Goal: Task Accomplishment & Management: Use online tool/utility

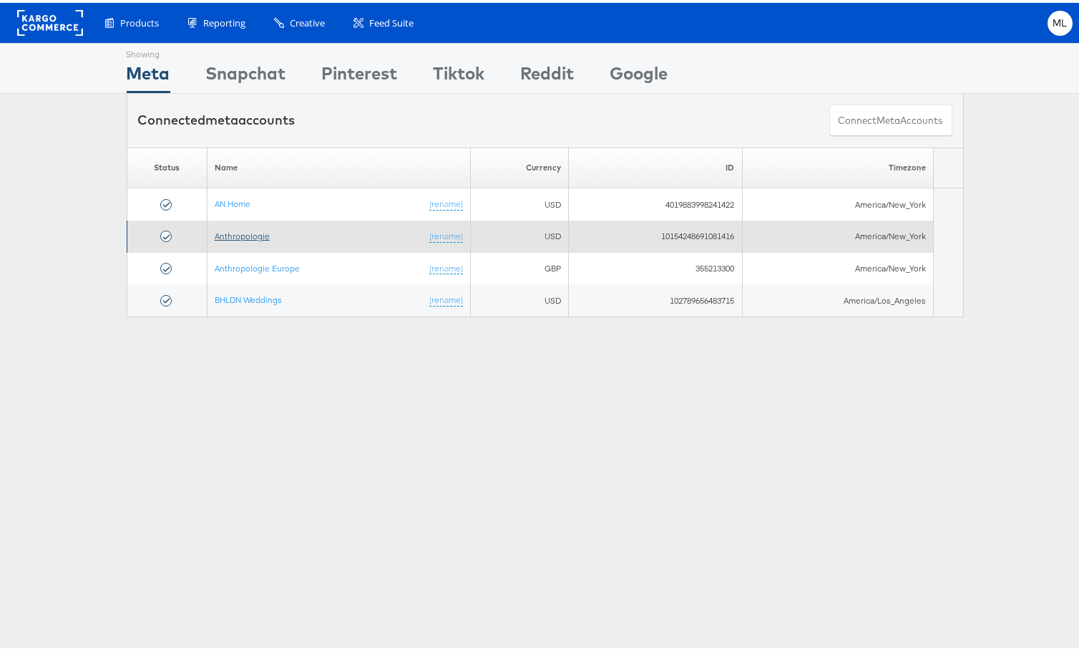
click at [238, 235] on link "Anthropologie" at bounding box center [242, 233] width 55 height 11
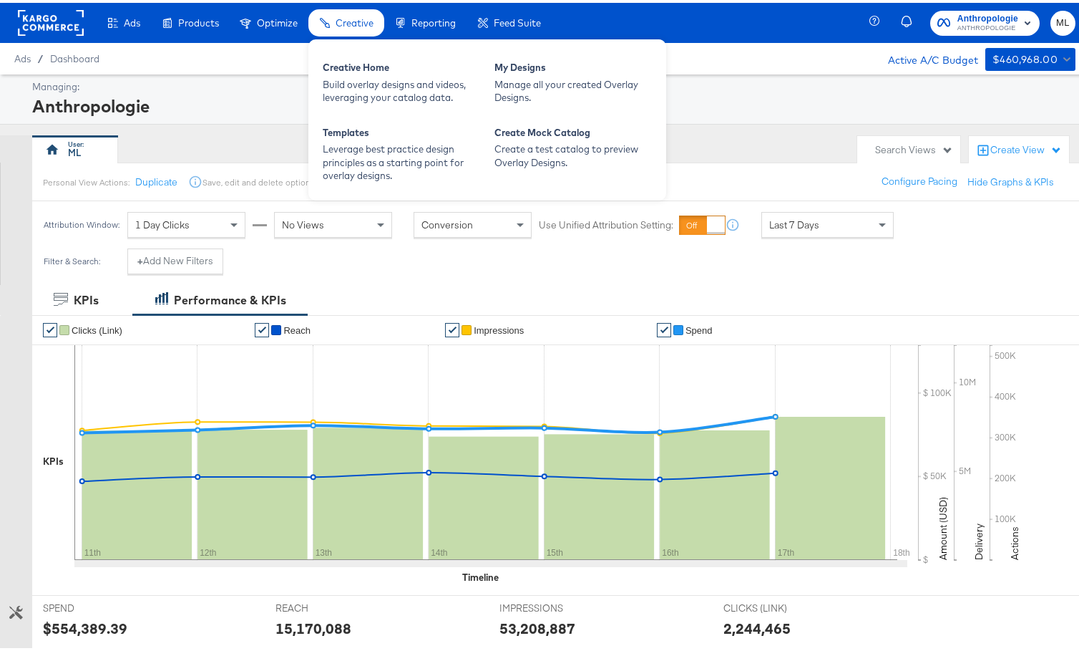
click at [359, 16] on span "Creative" at bounding box center [355, 19] width 38 height 11
click at [545, 75] on div "Manage all your created Overlay Designs." at bounding box center [573, 88] width 157 height 26
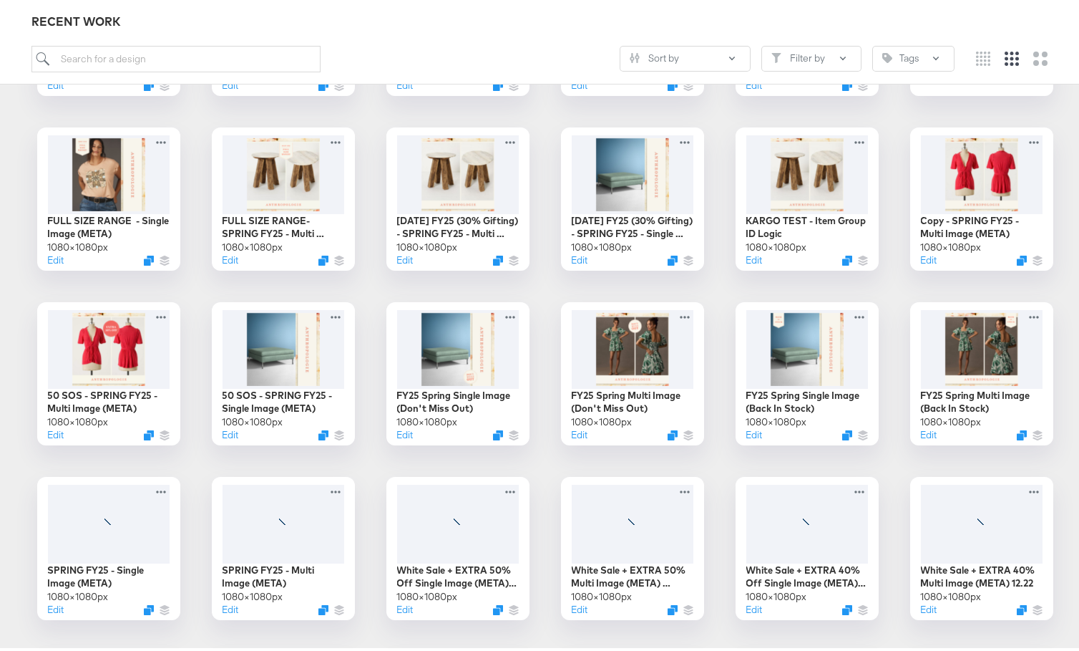
scroll to position [719, 0]
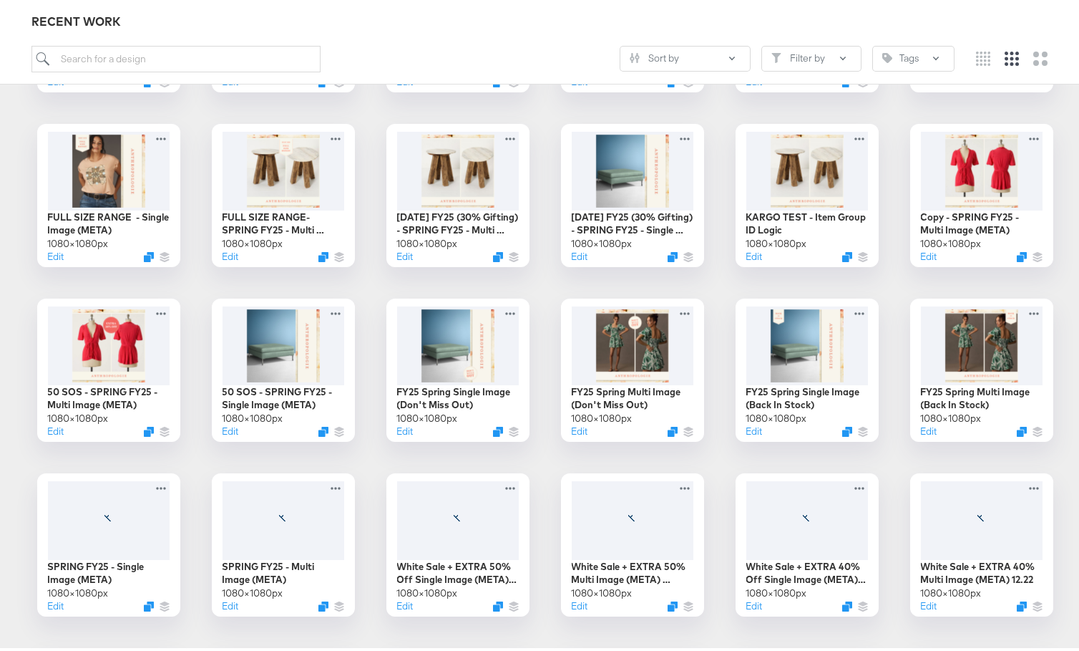
drag, startPoint x: 553, startPoint y: 16, endPoint x: 562, endPoint y: 26, distance: 13.2
click at [553, 16] on div "RECENT WORK" at bounding box center [544, 19] width 1027 height 16
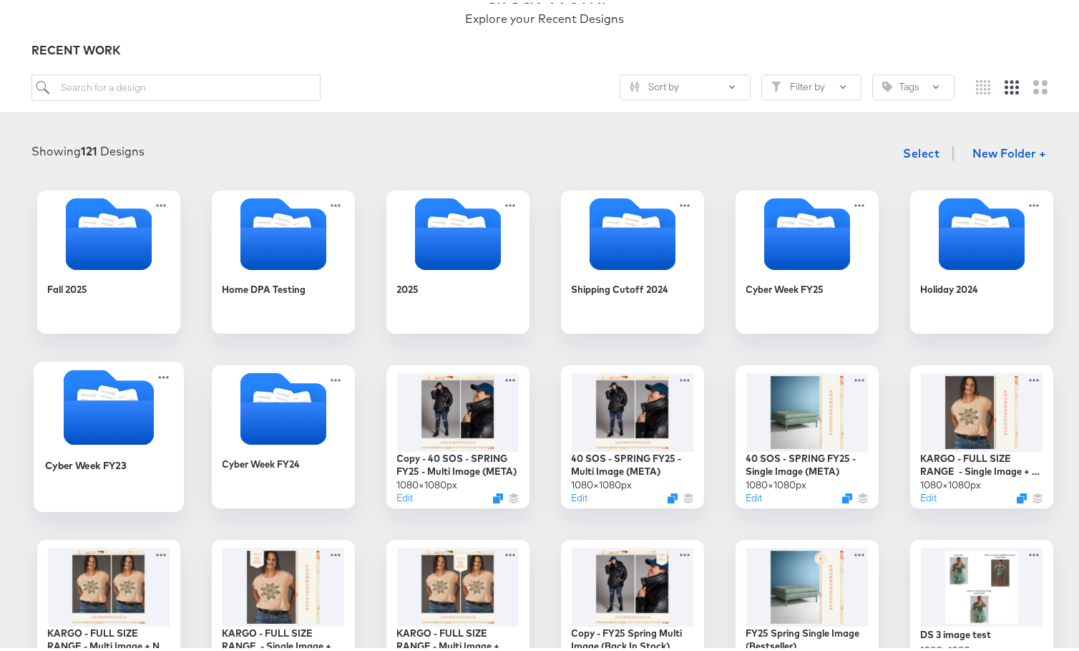
scroll to position [110, 0]
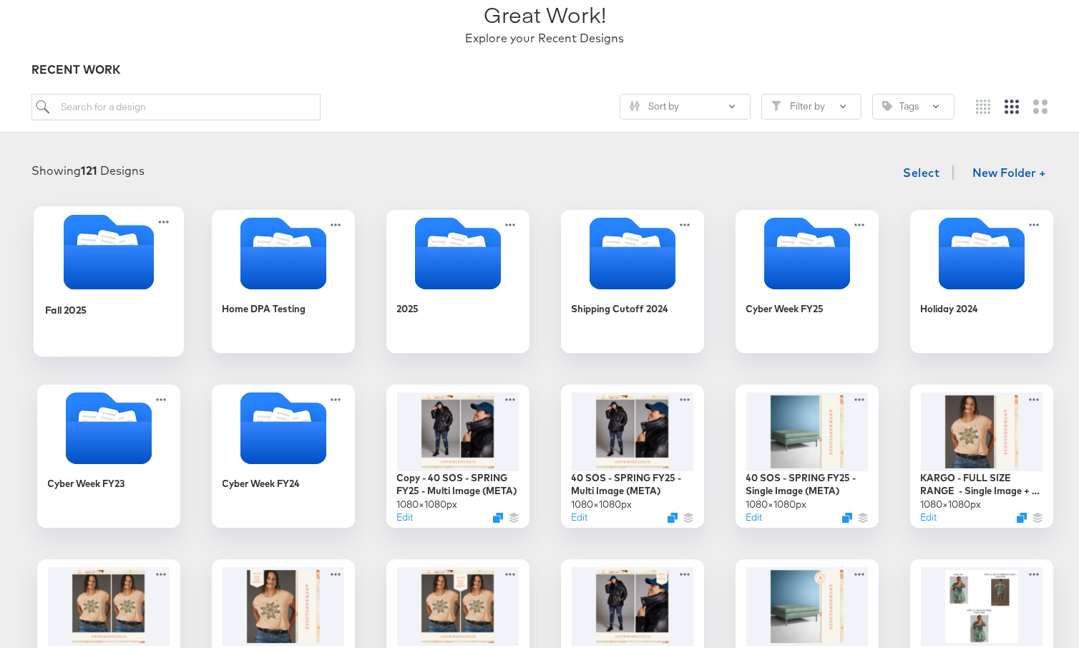
click at [129, 300] on div "Fall 2025" at bounding box center [108, 317] width 128 height 55
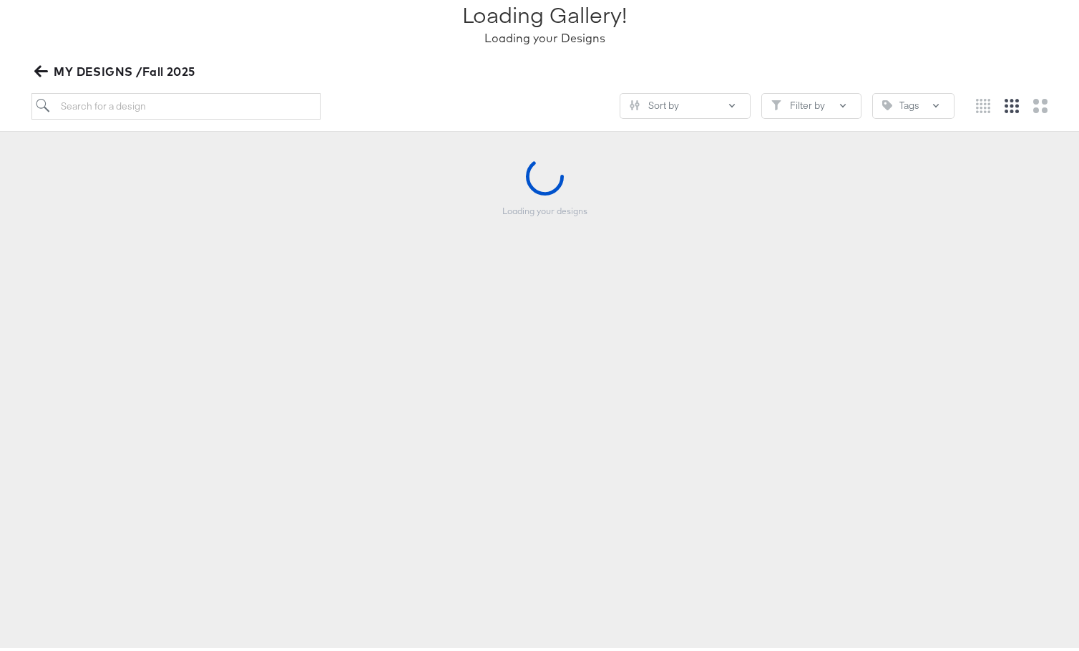
scroll to position [109, 0]
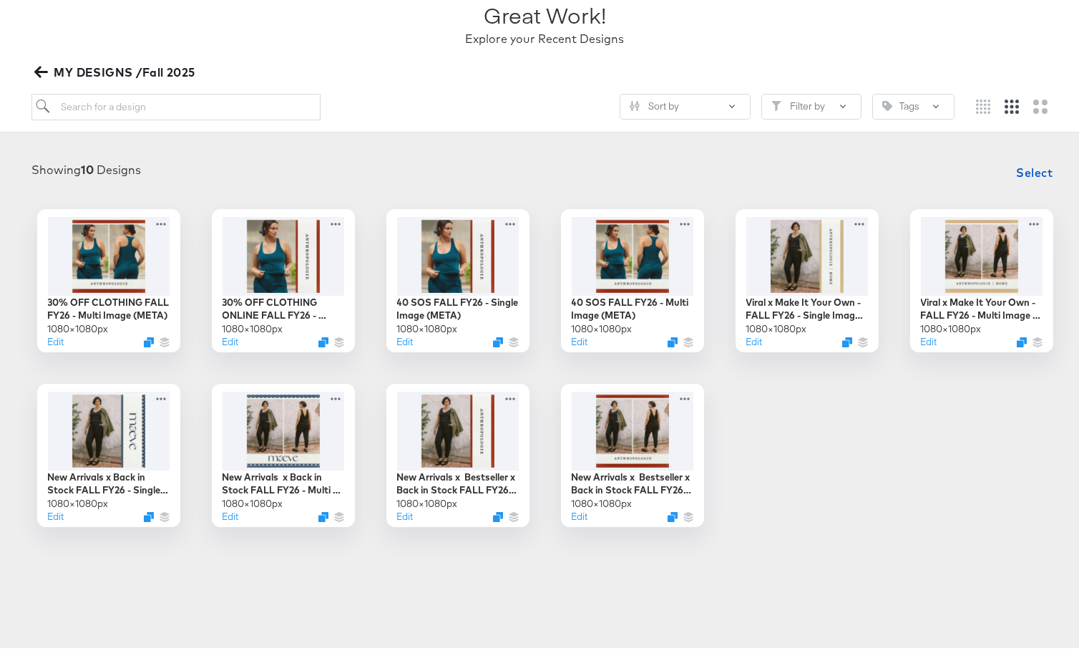
click at [44, 69] on icon "button" at bounding box center [41, 69] width 14 height 11
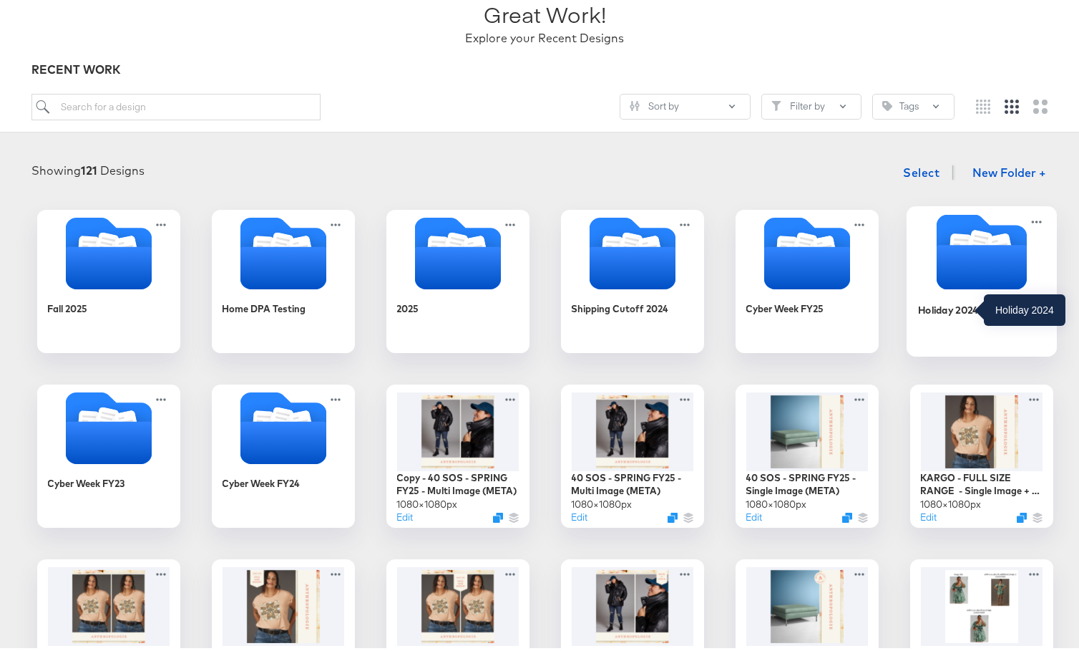
click at [969, 310] on div "Holiday 2024" at bounding box center [948, 307] width 61 height 14
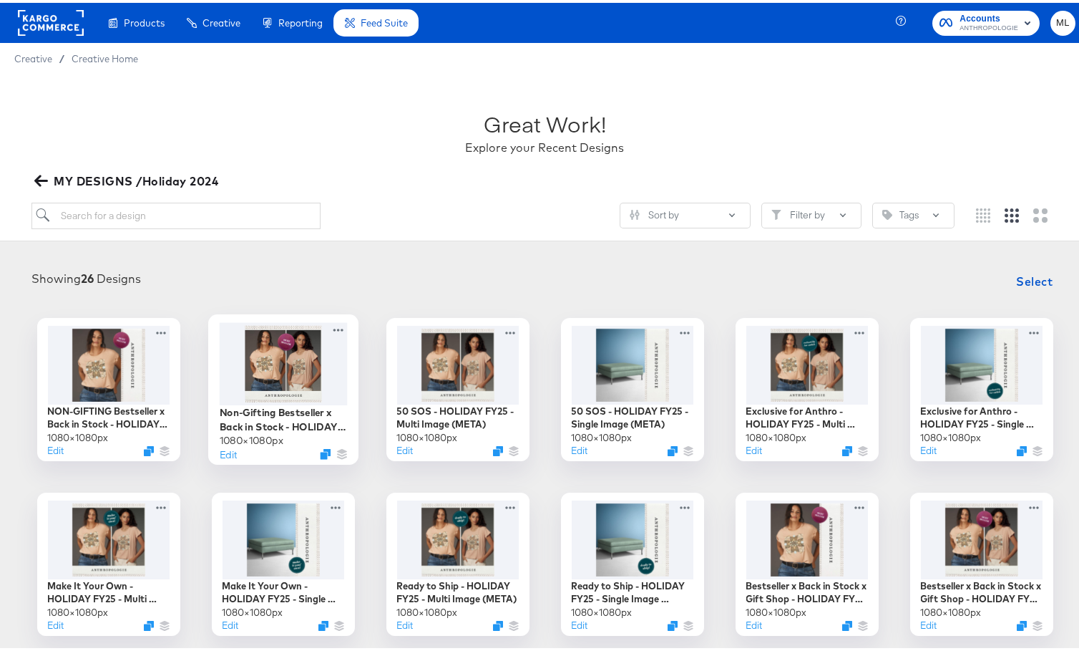
click at [288, 396] on div at bounding box center [283, 360] width 128 height 82
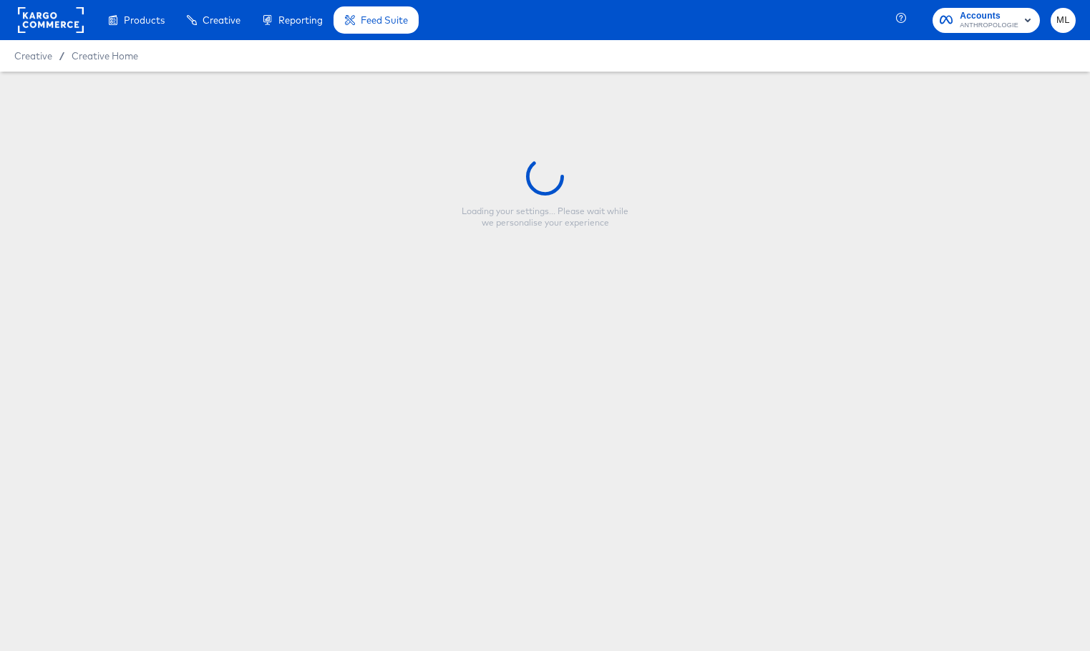
type input "Non-Gifting Bestseller x Back in Stock - HOLIDAY FY25 - Multi Image (META)"
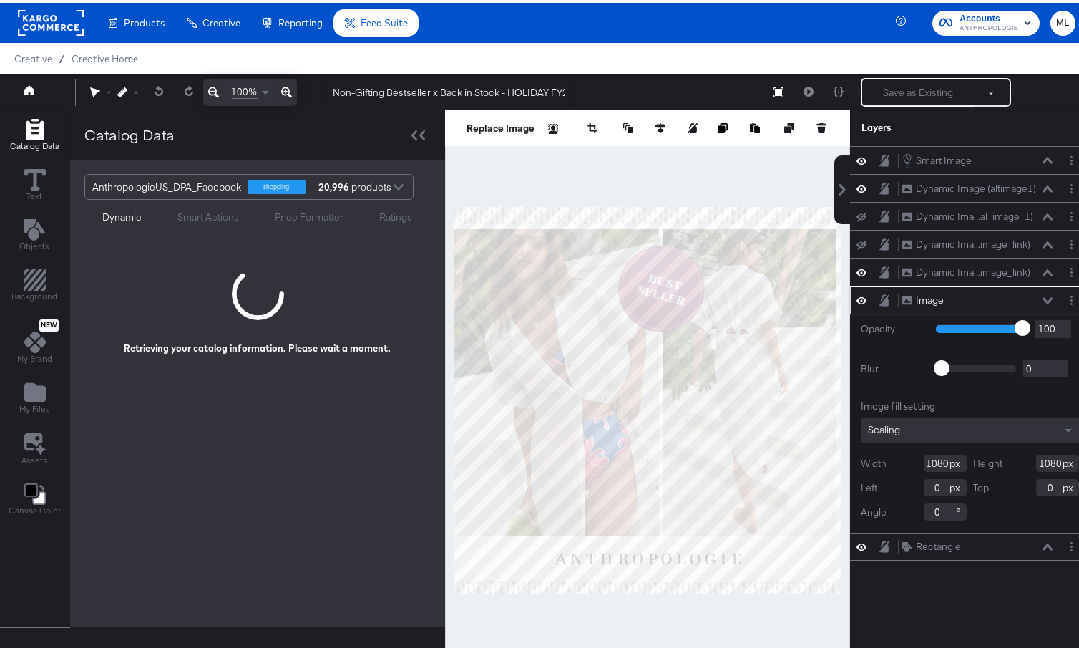
click at [1020, 616] on div "Smart Image Smart Image Dynamic Image (altimage1) Dynamic Image (altimage1) Dyn…" at bounding box center [970, 404] width 240 height 522
click at [446, 197] on div at bounding box center [647, 397] width 405 height 580
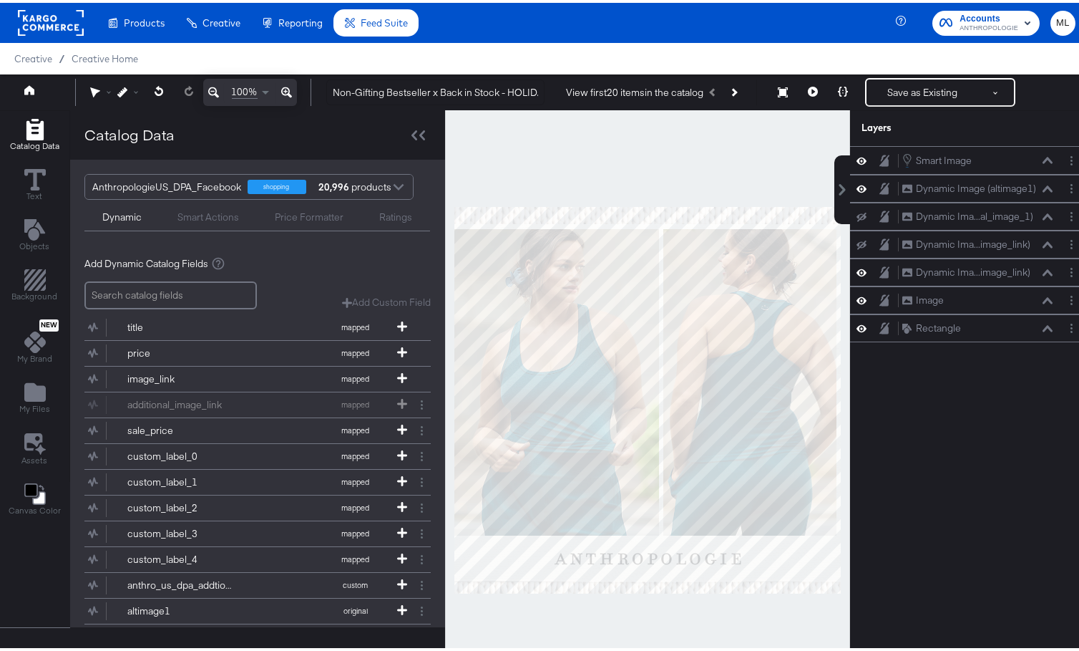
click at [447, 190] on div at bounding box center [647, 397] width 405 height 580
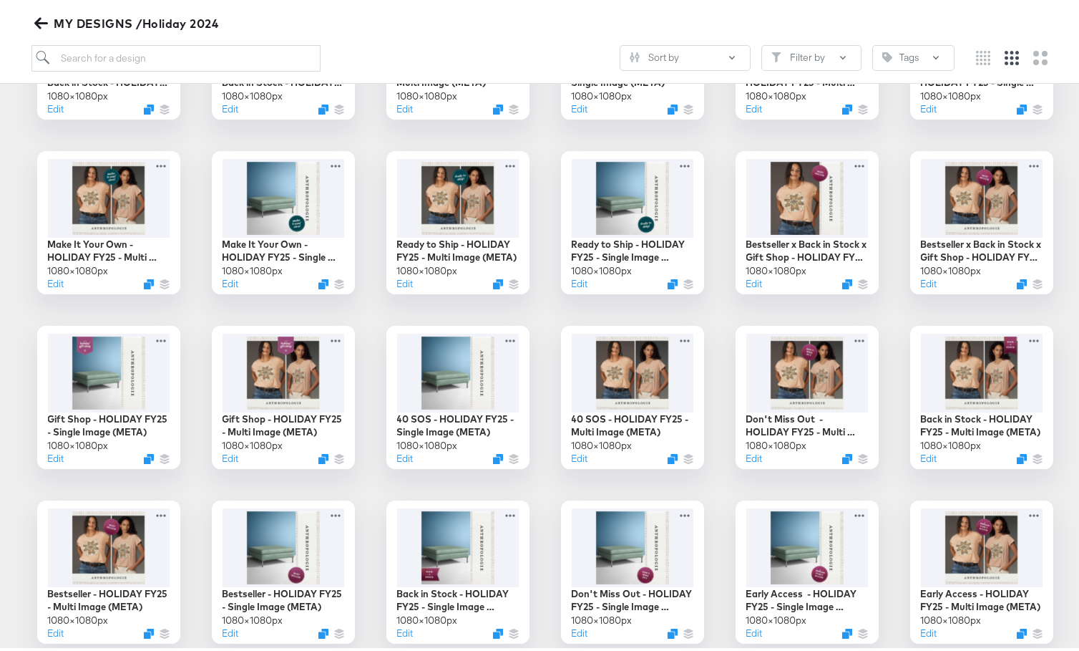
scroll to position [358, 0]
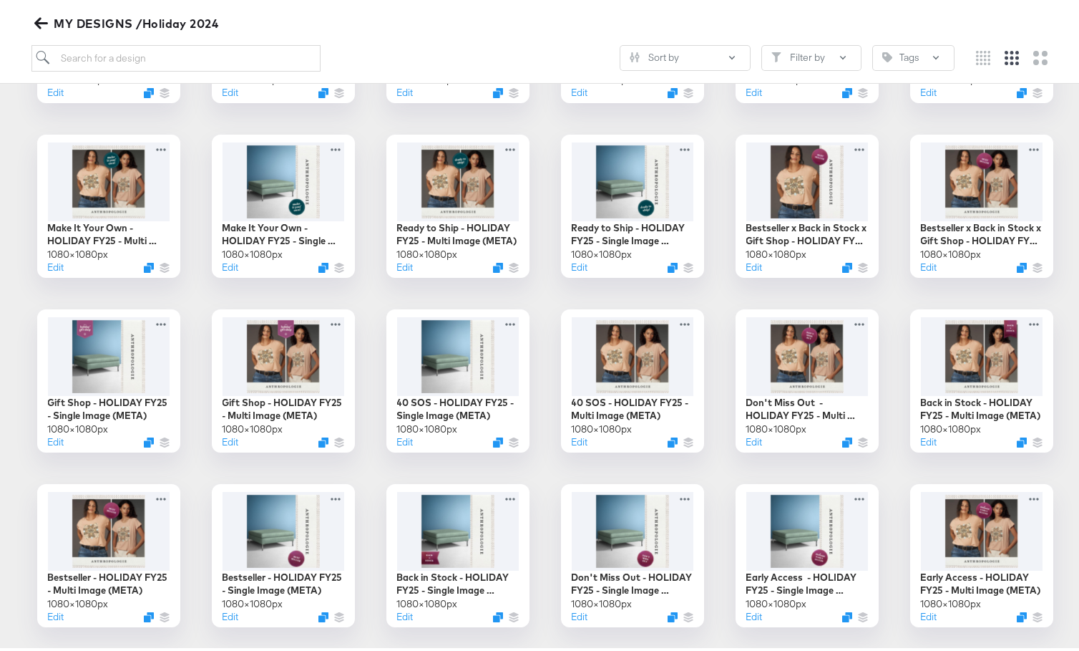
click at [1072, 484] on div "Showing 26 Designs Select NON-GIFTING Bestseller x Back in Stock - HOLIDAY FY25…" at bounding box center [545, 352] width 1090 height 921
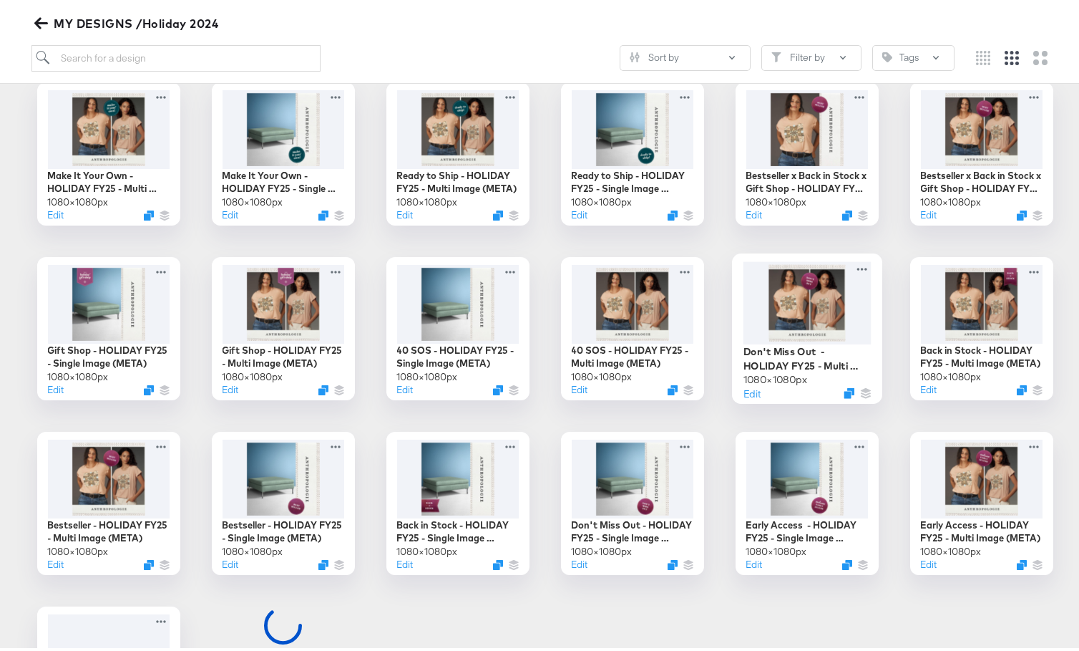
scroll to position [575, 0]
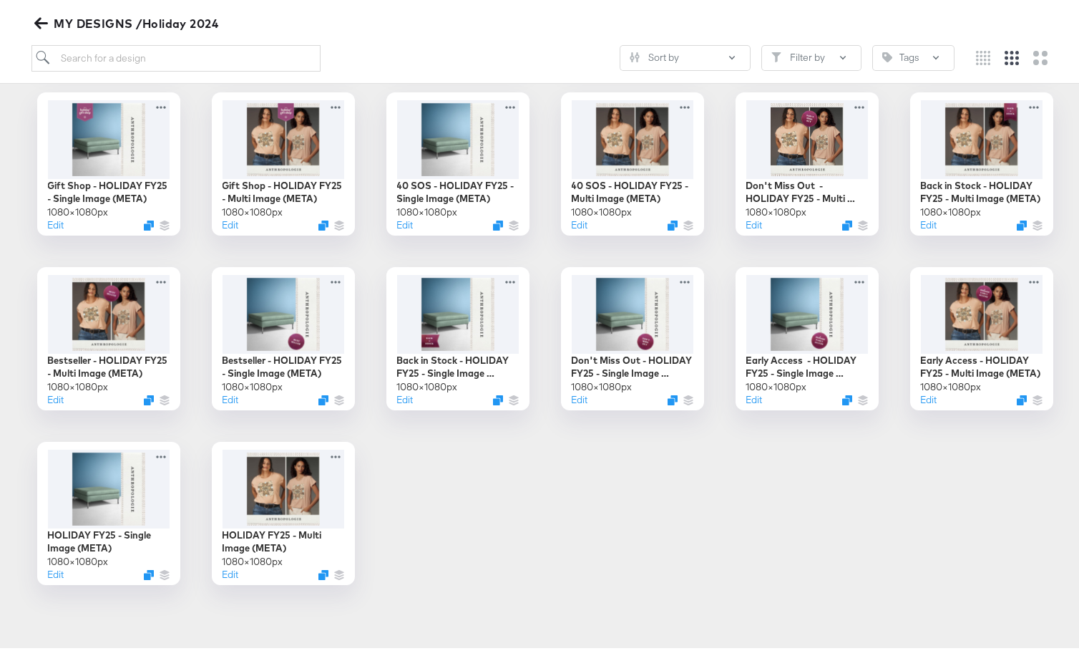
click at [37, 23] on icon "button" at bounding box center [41, 20] width 14 height 11
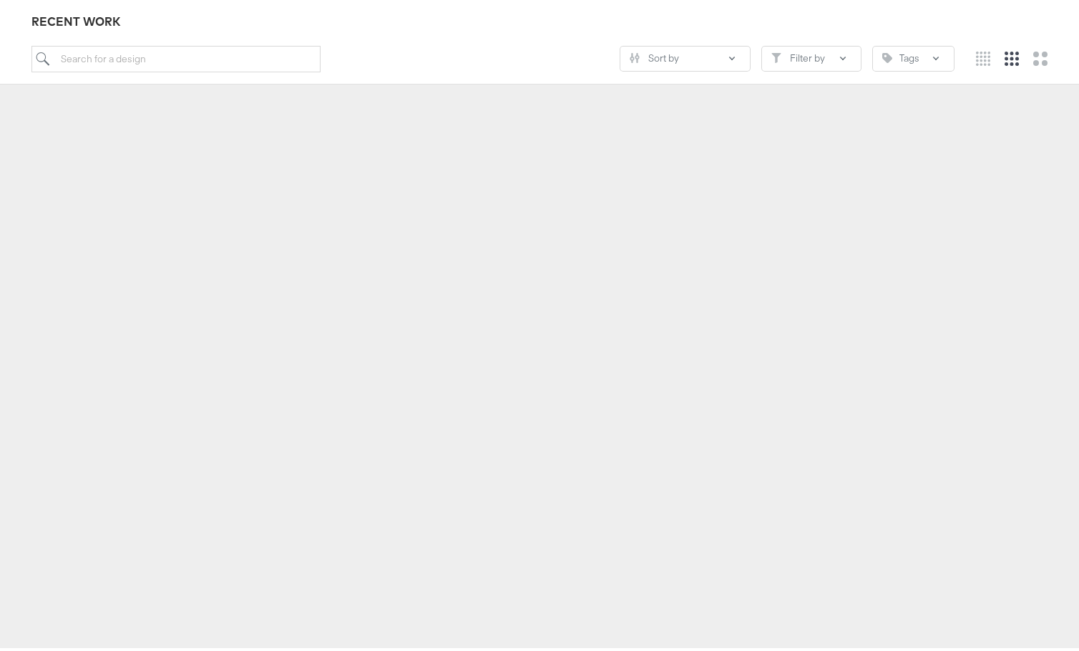
scroll to position [158, 0]
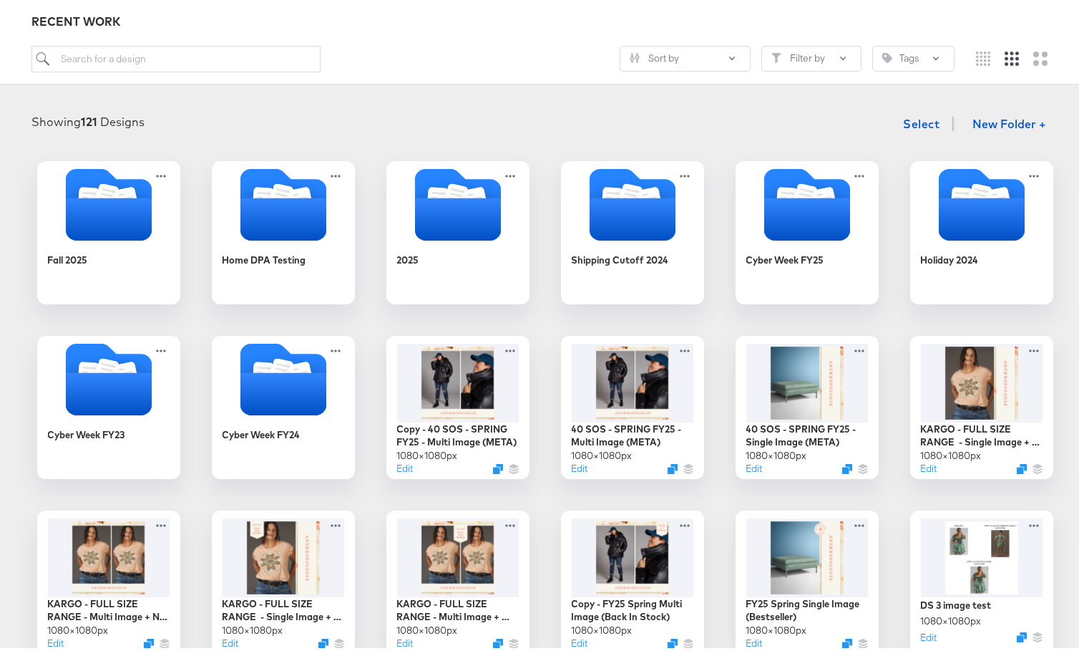
click at [1066, 530] on div "Showing 121 Designs Select New Folder + Fall 2025 Home DPA Testing 2025 Shippin…" at bounding box center [545, 553] width 1090 height 922
click at [616, 361] on div at bounding box center [632, 378] width 128 height 82
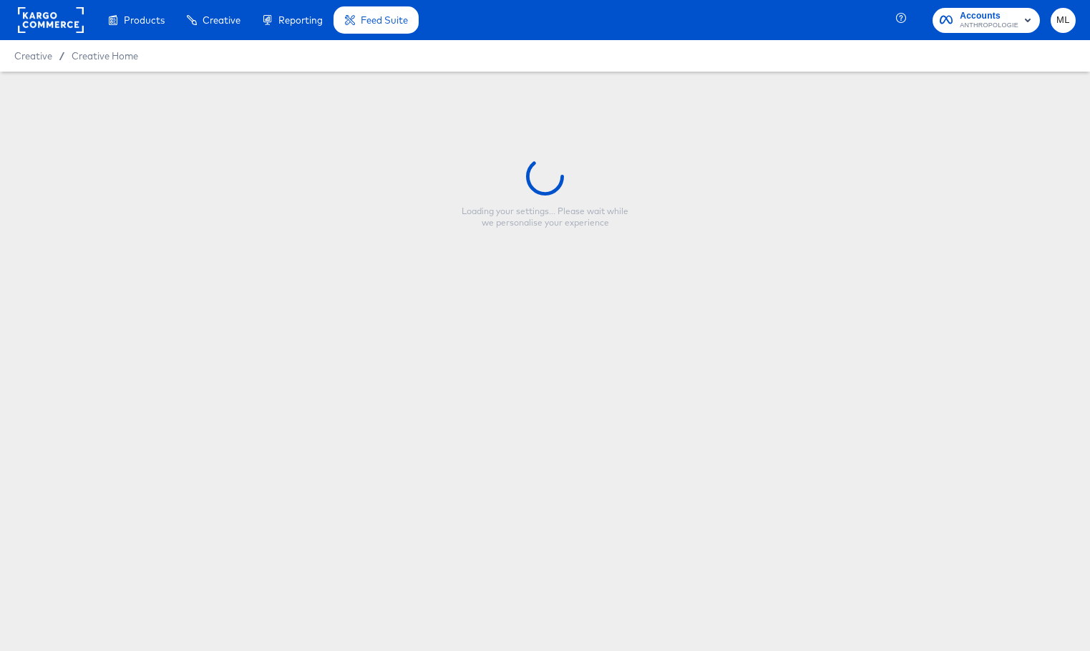
type input "40 SOS - SPRING FY25 - Multi Image (META)"
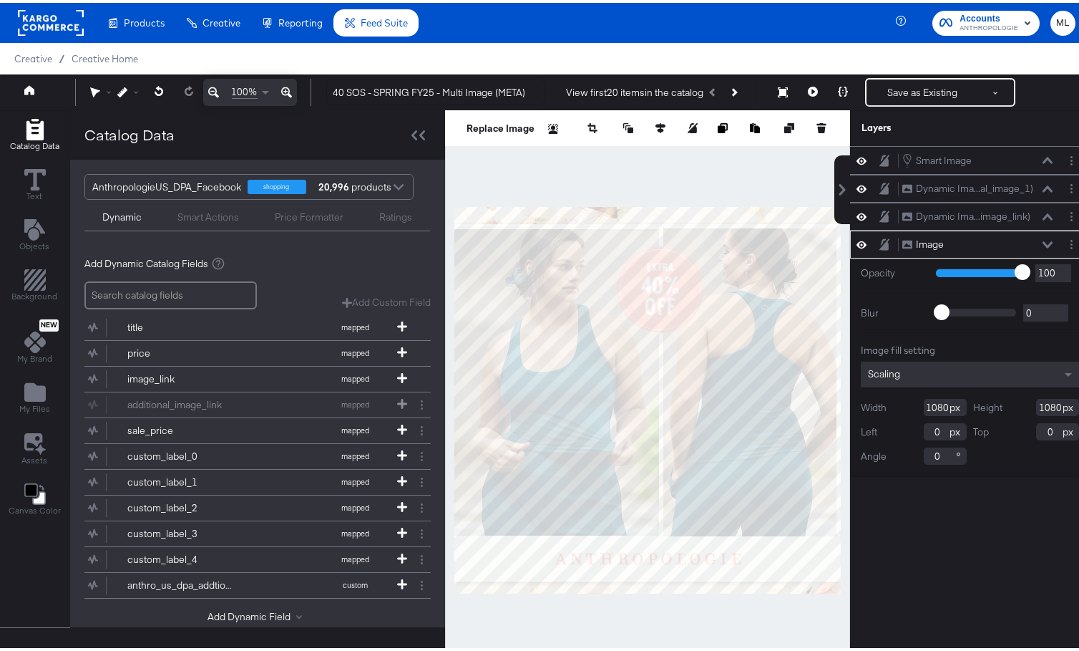
click at [1041, 539] on div "Smart Image Smart Image Dynamic Ima...al_image_1) Dynamic Image (anthro_us_dpa_…" at bounding box center [970, 404] width 240 height 522
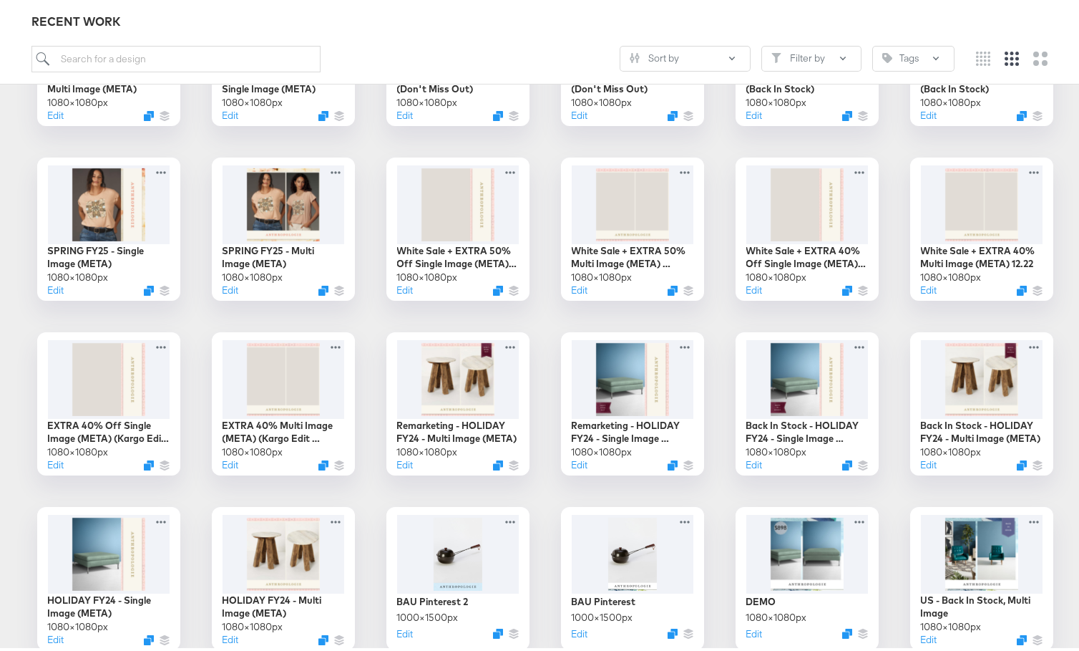
scroll to position [1077, 0]
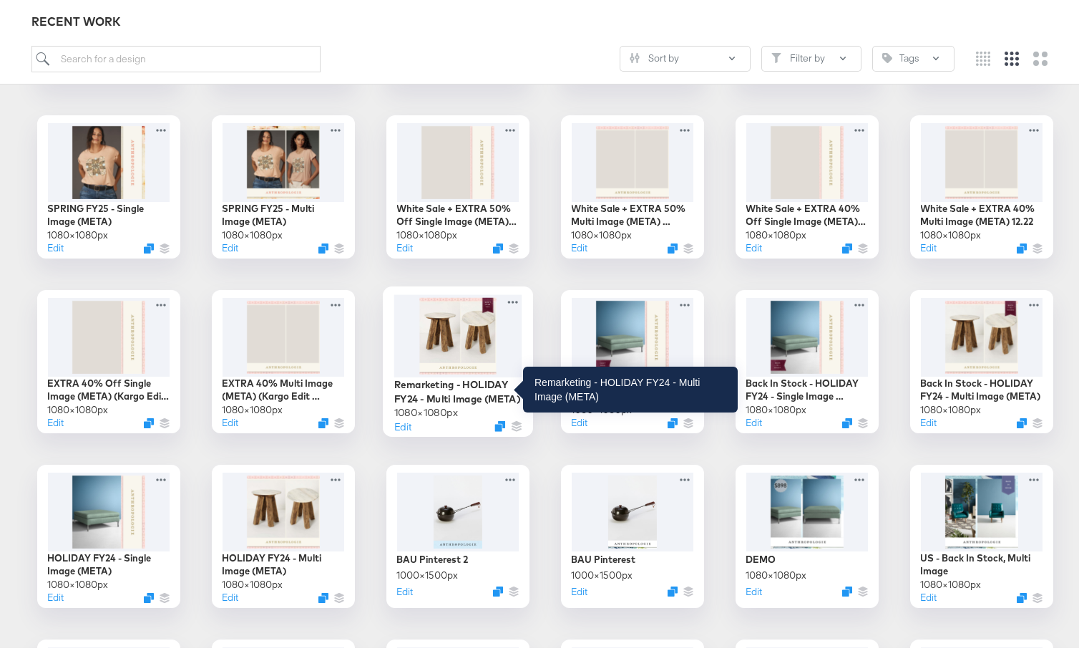
click at [497, 383] on div "Remarketing - HOLIDAY FY24 - Multi Image (META)" at bounding box center [458, 388] width 128 height 28
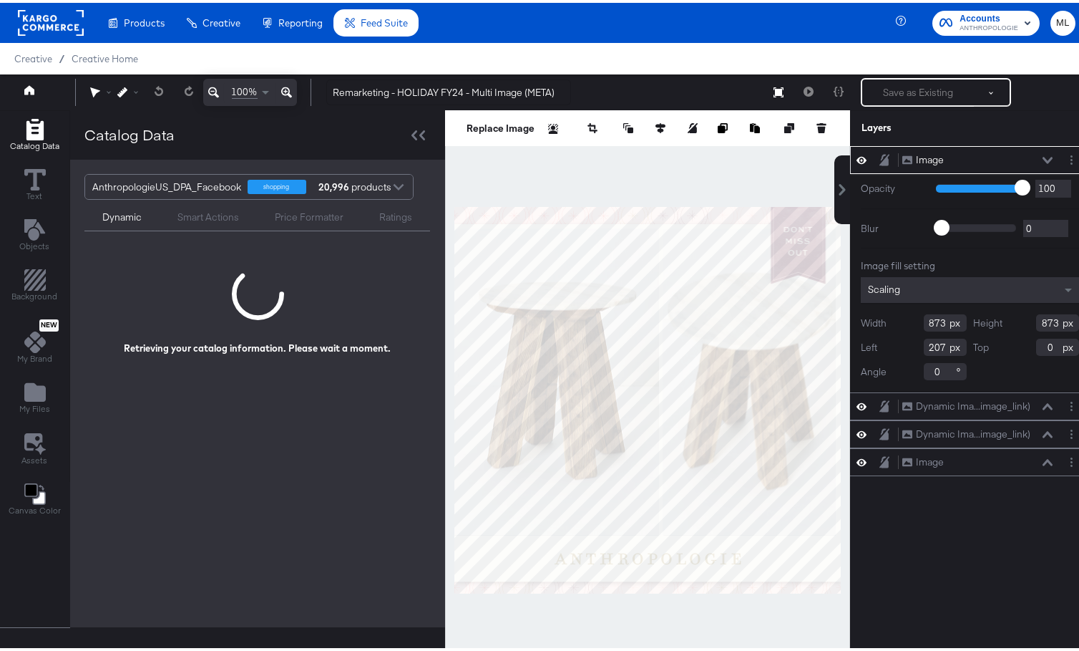
click at [907, 602] on div "Image Image Opacity 1 100 100 Blur 0 2000 0 Image fill setting Scaling Width 87…" at bounding box center [970, 404] width 240 height 522
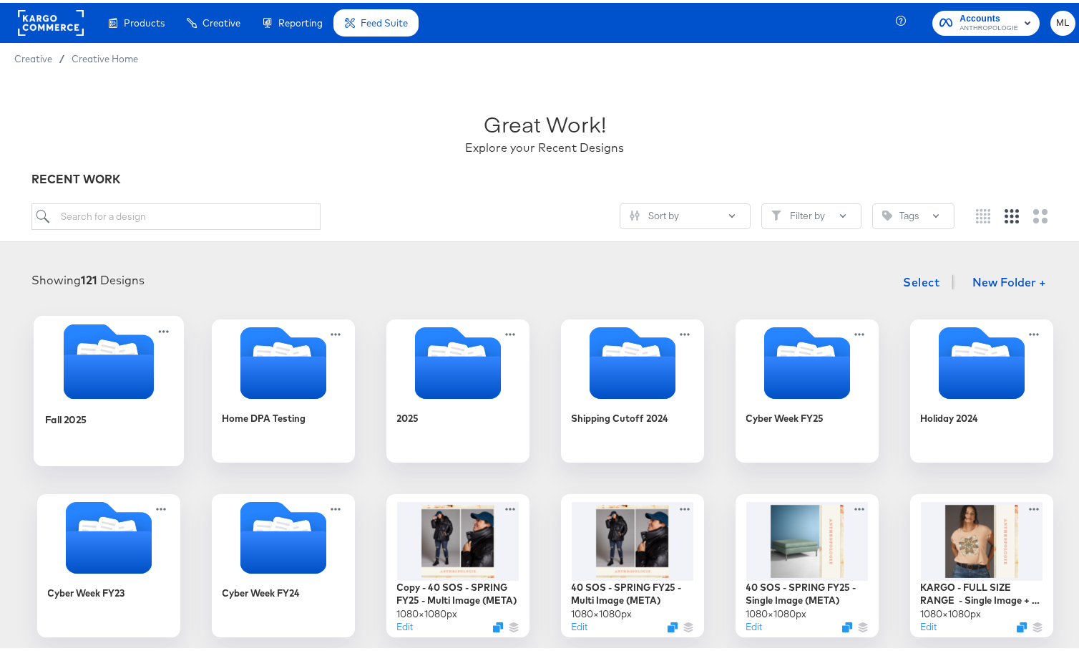
click at [120, 388] on icon "Folder" at bounding box center [108, 373] width 90 height 44
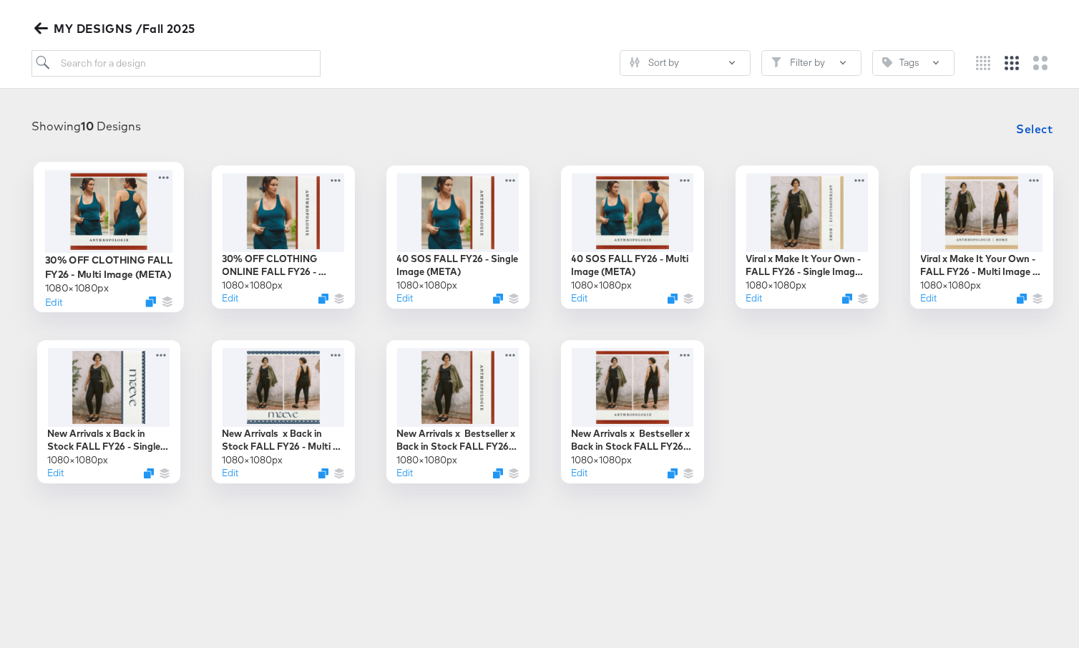
scroll to position [143, 0]
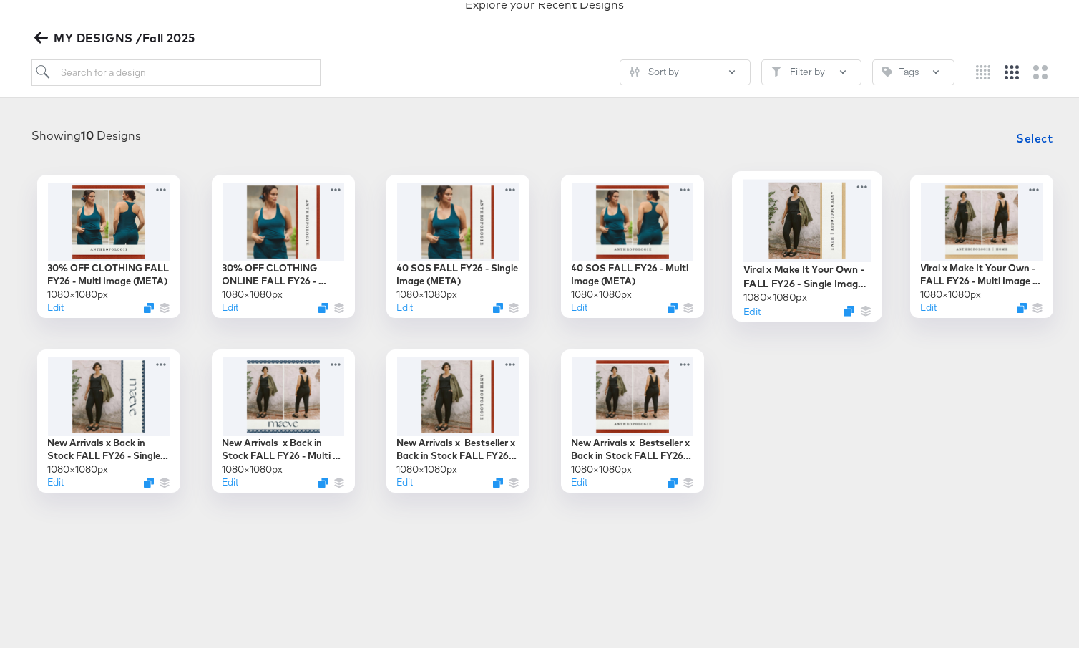
click at [794, 240] on div at bounding box center [807, 217] width 128 height 82
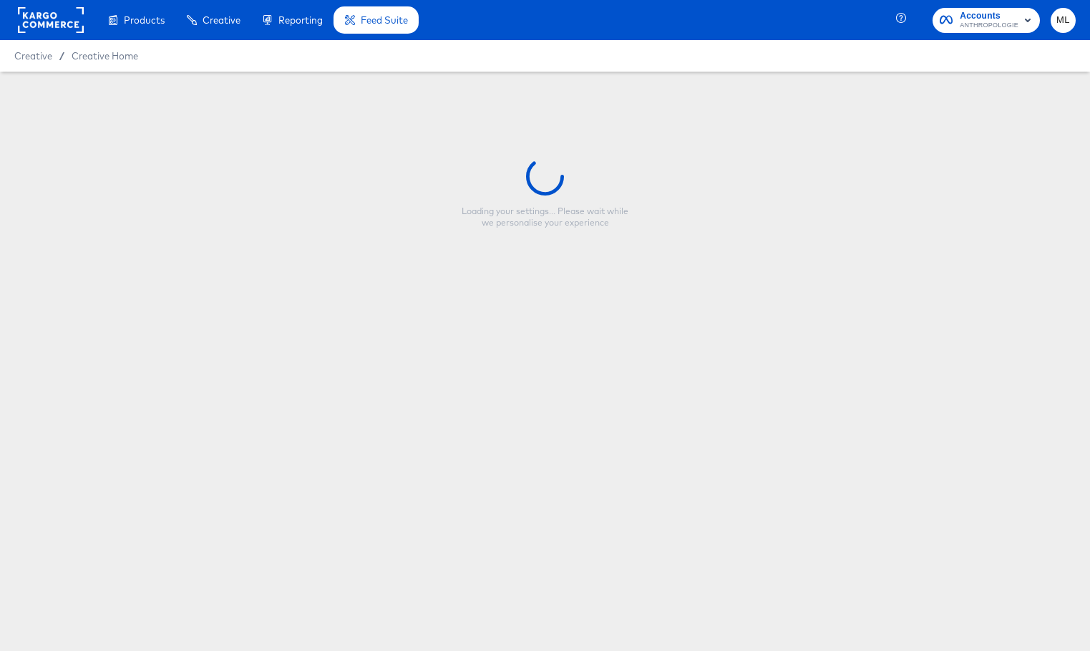
type input "Viral x Make It Your Own - FALL FY26 - Single Image (META)"
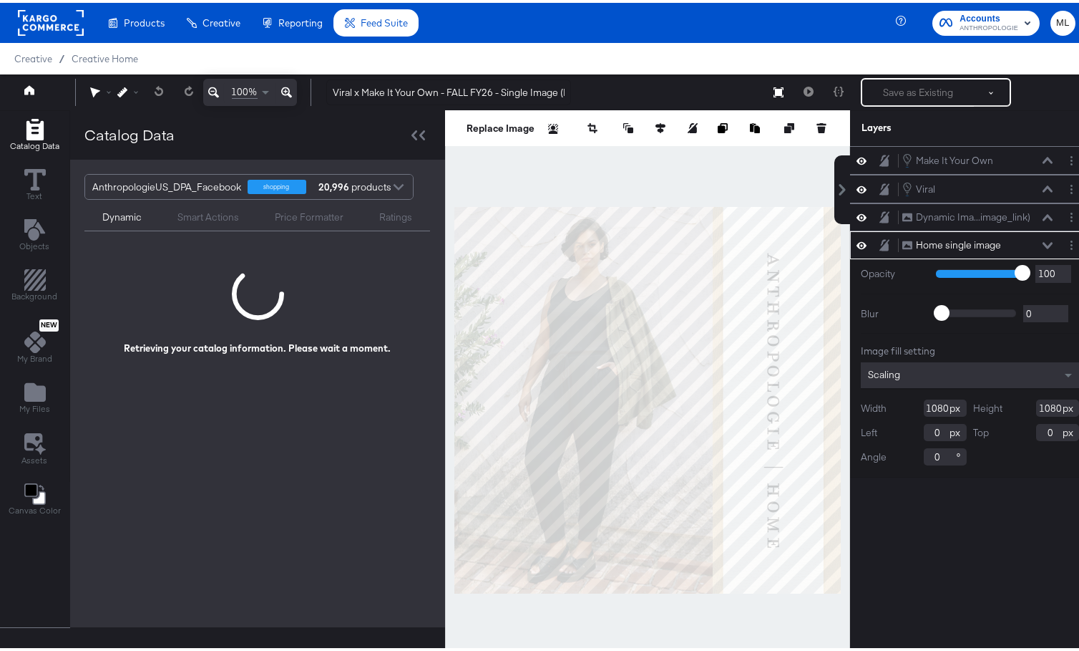
click at [1032, 580] on div "Make It Your Own Make It Your Own Viral Viral Dynamic Ima...image_link) Dynamic…" at bounding box center [970, 404] width 240 height 522
